Goal: Find specific page/section: Find specific page/section

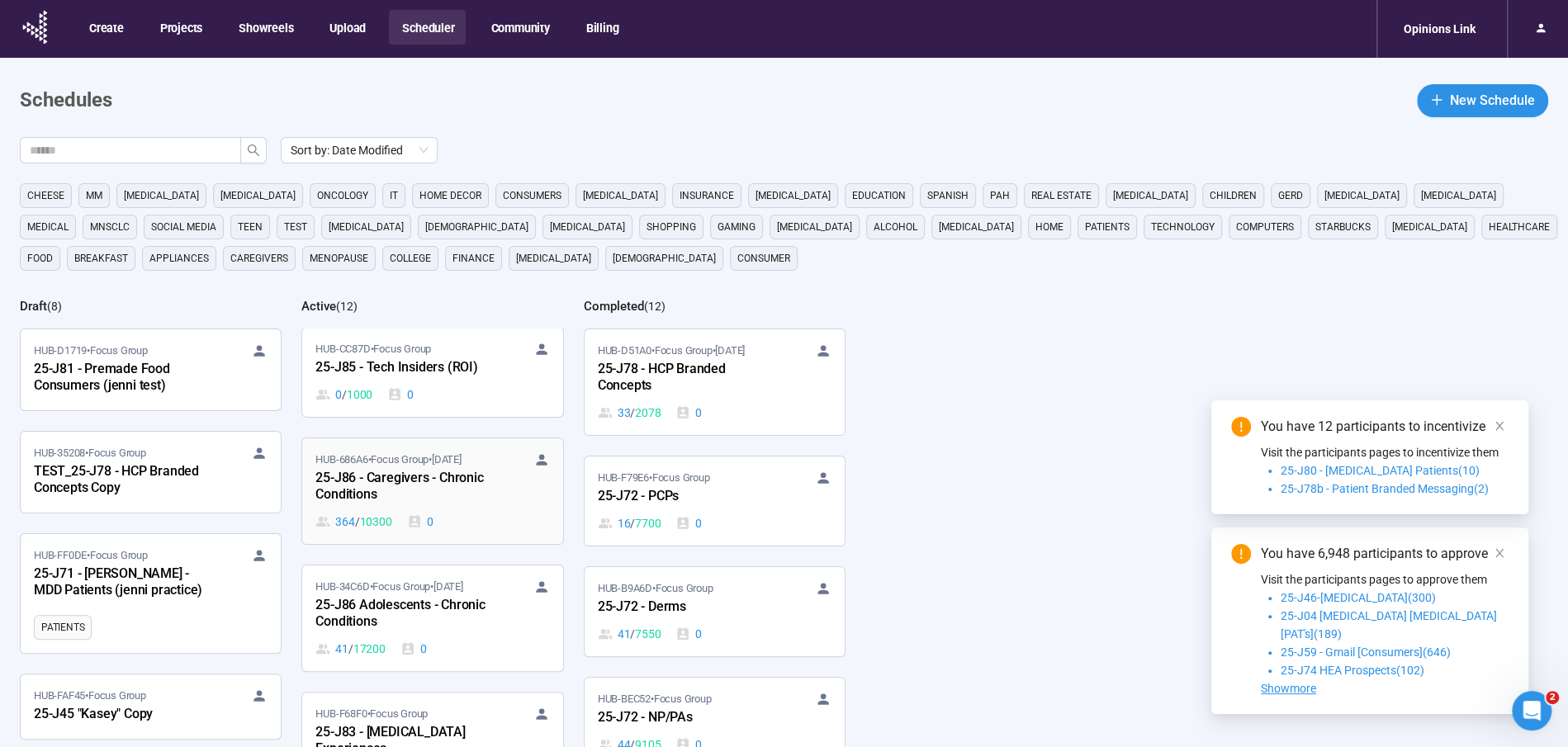
scroll to position [14, 0]
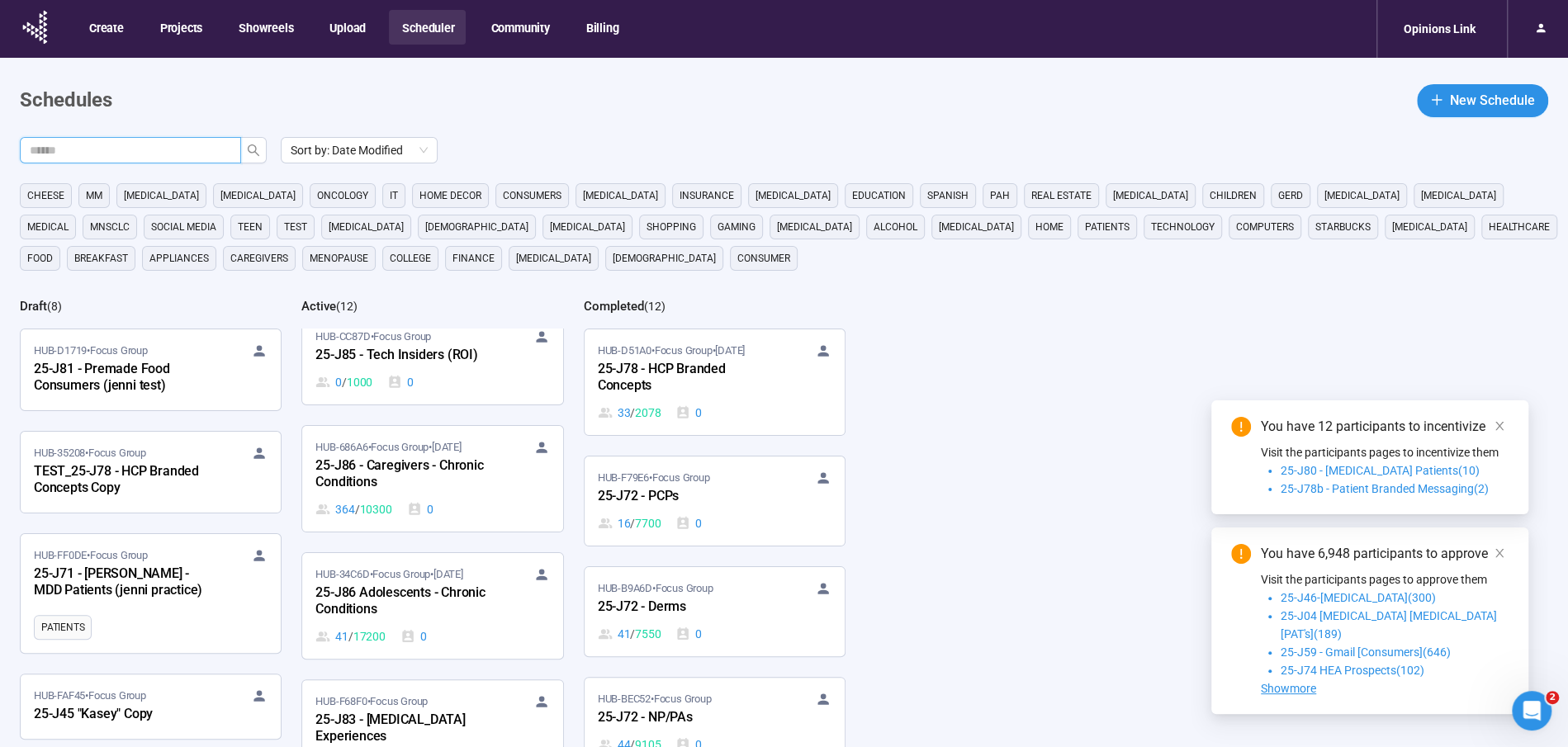
click at [132, 151] on input "text" at bounding box center [124, 150] width 189 height 18
type input "***"
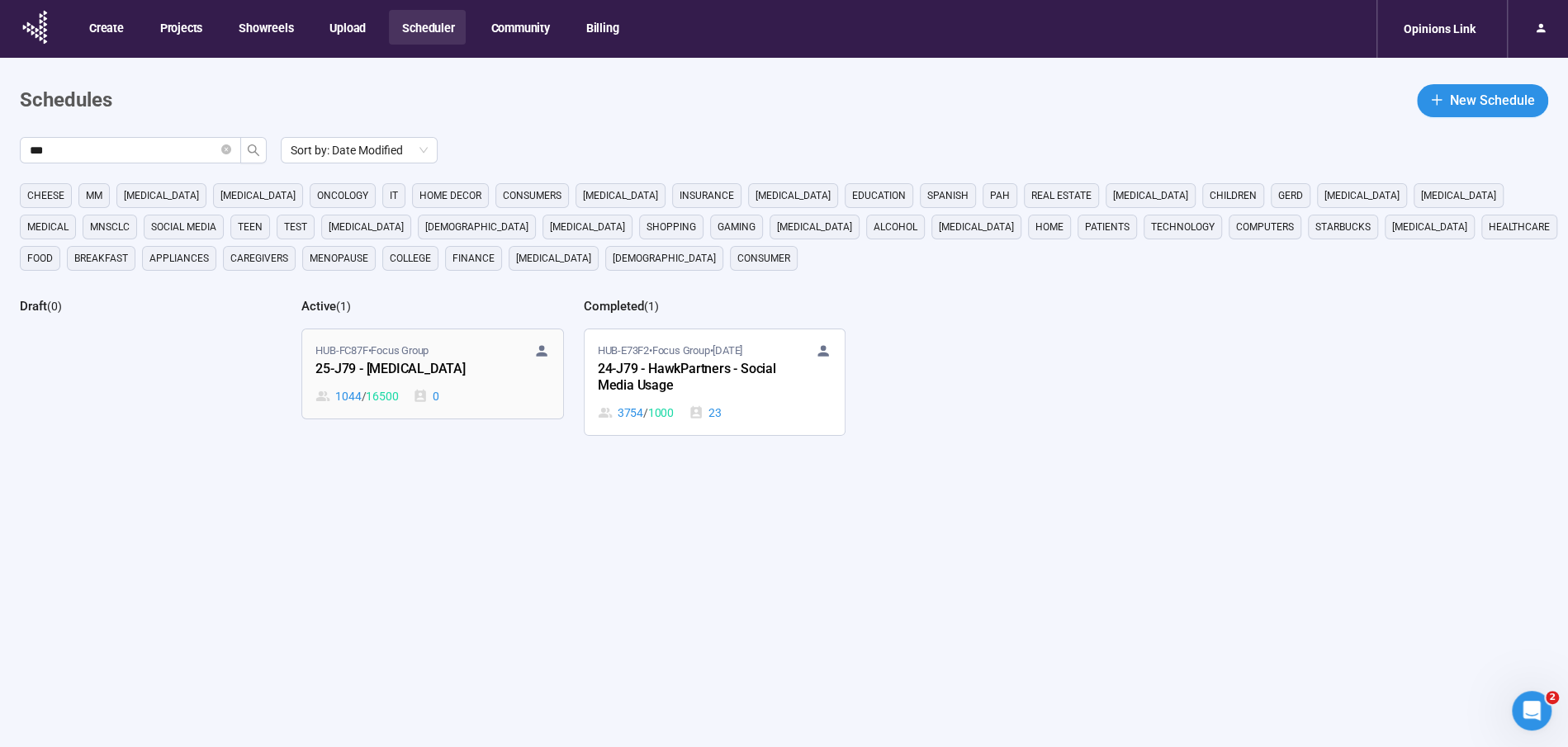
click at [381, 383] on div "HUB-FC87F • Focus Group 25-J79 - [MEDICAL_DATA] 1044 / 16500 0" at bounding box center [432, 374] width 234 height 63
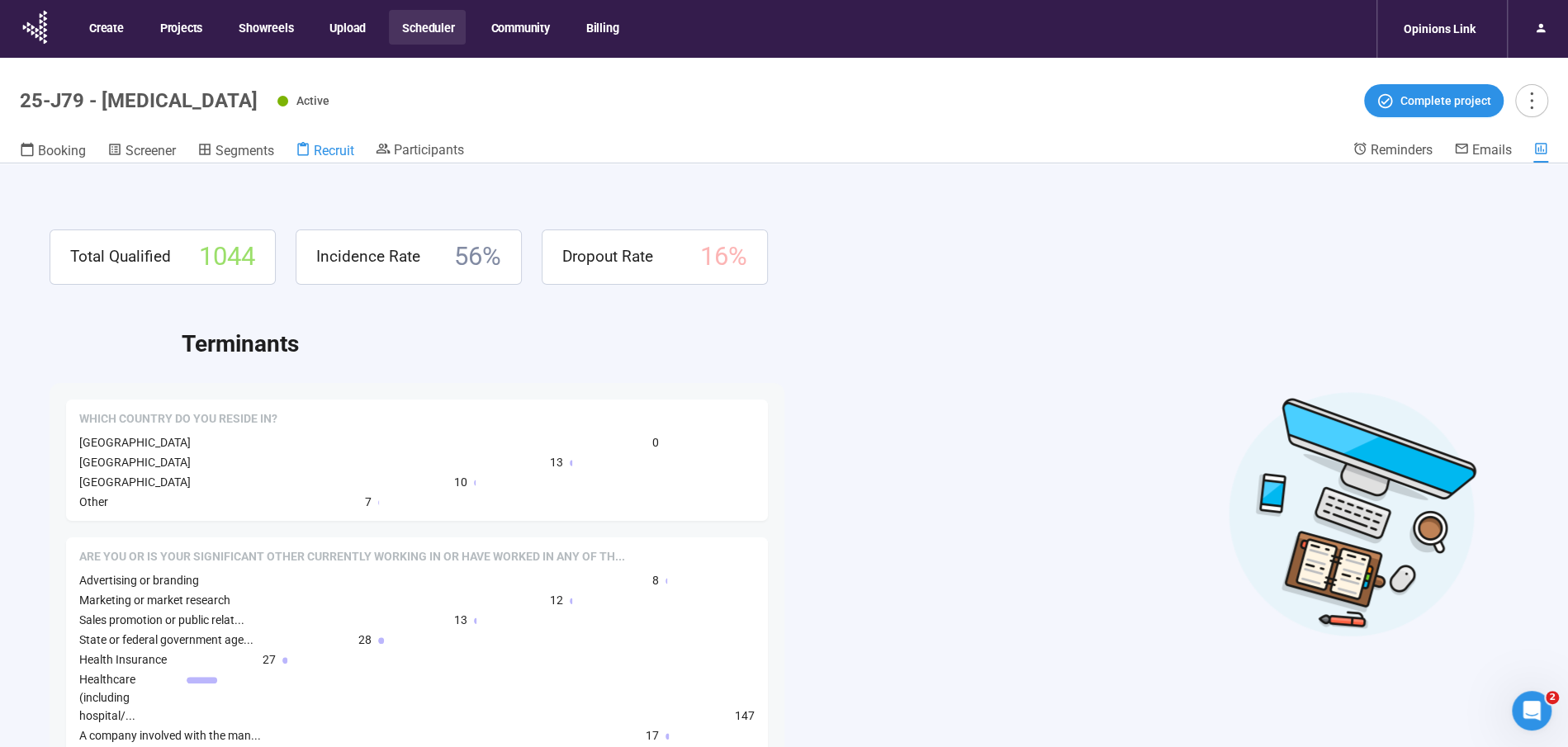
click at [337, 149] on span "Recruit" at bounding box center [334, 151] width 41 height 15
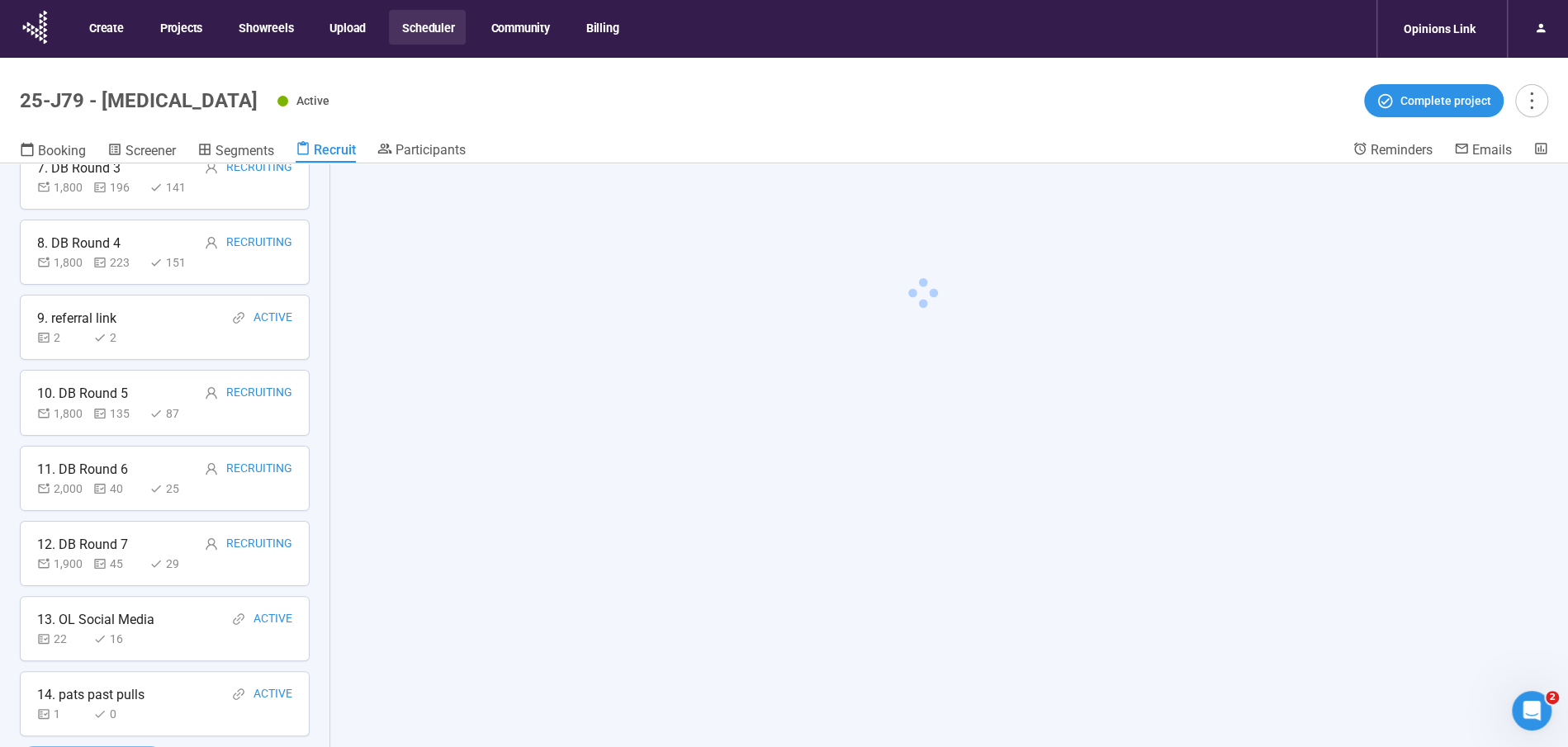
scroll to position [58, 0]
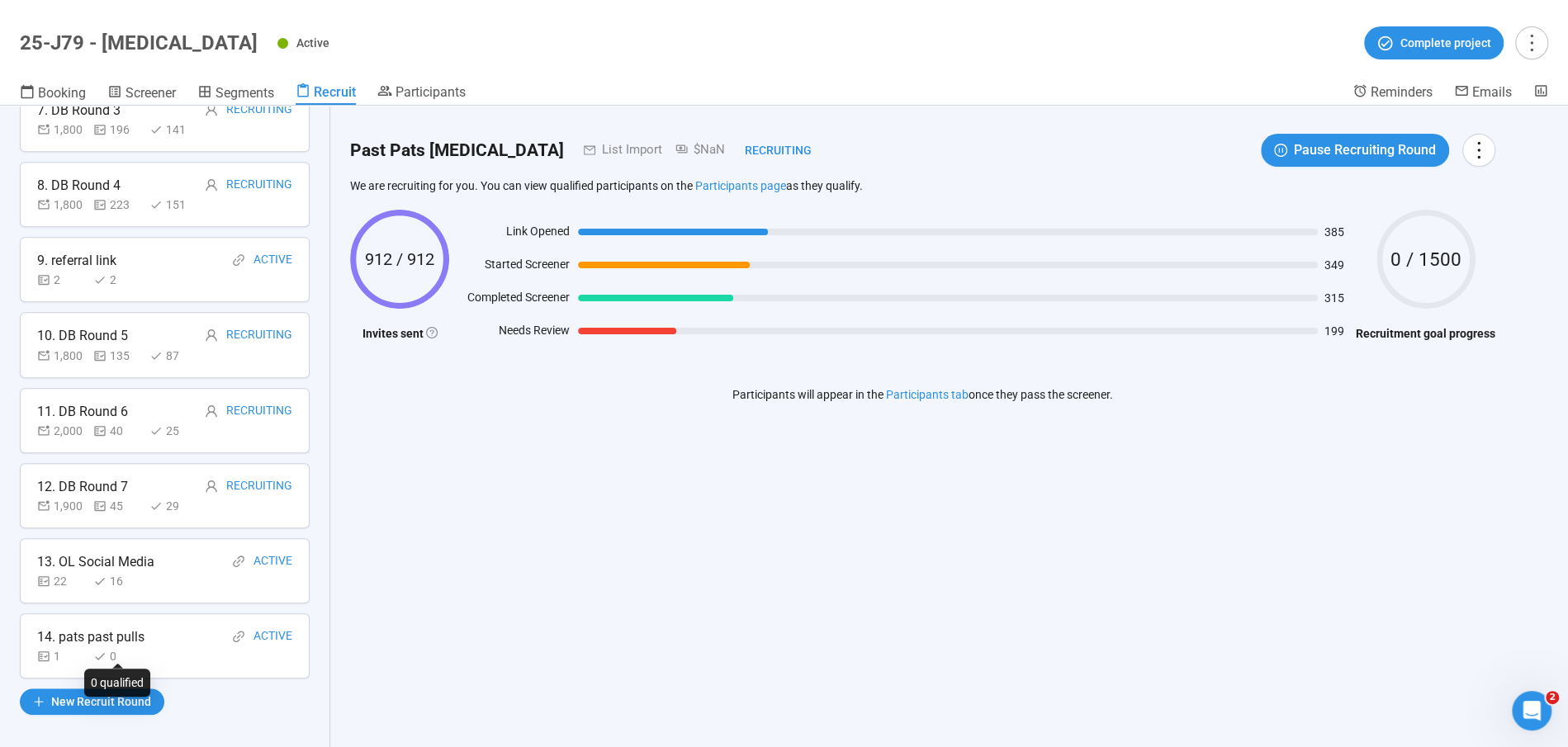
click at [115, 647] on div "0" at bounding box center [118, 656] width 49 height 18
